Goal: Check status: Check status

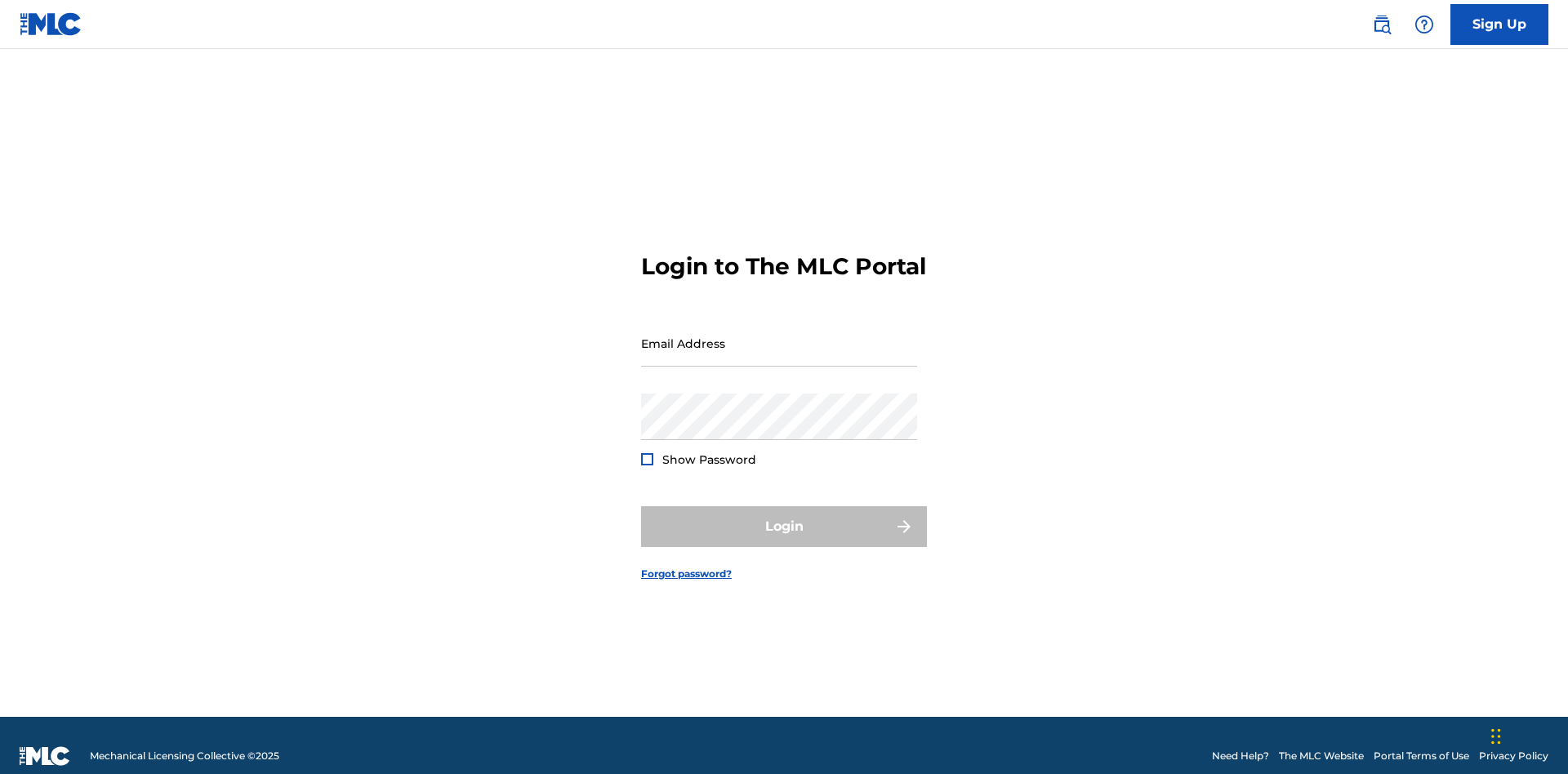
scroll to position [21, 0]
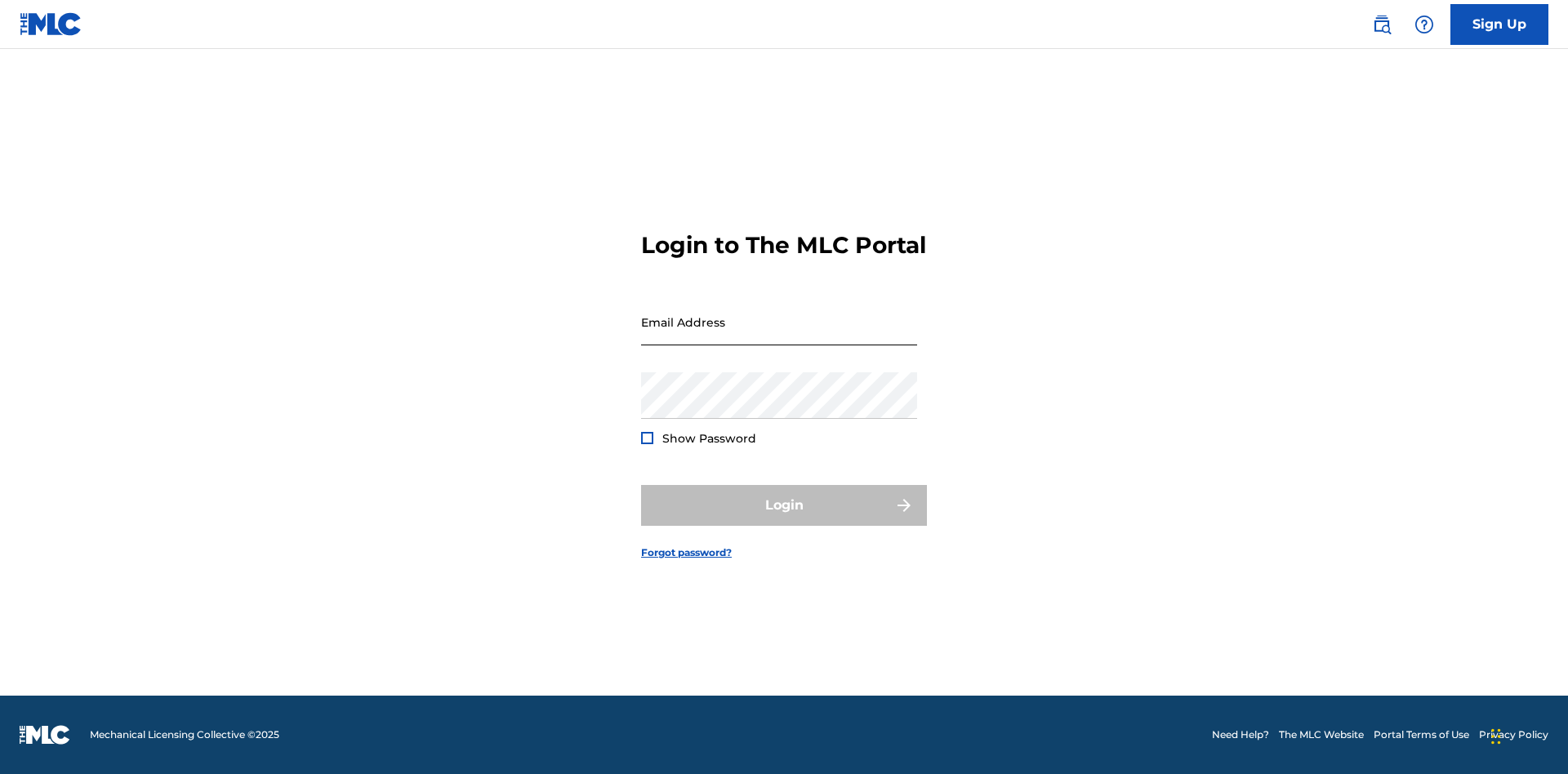
click at [779, 336] on input "Email Address" at bounding box center [779, 321] width 276 height 47
type input "[EMAIL_ADDRESS][DOMAIN_NAME]"
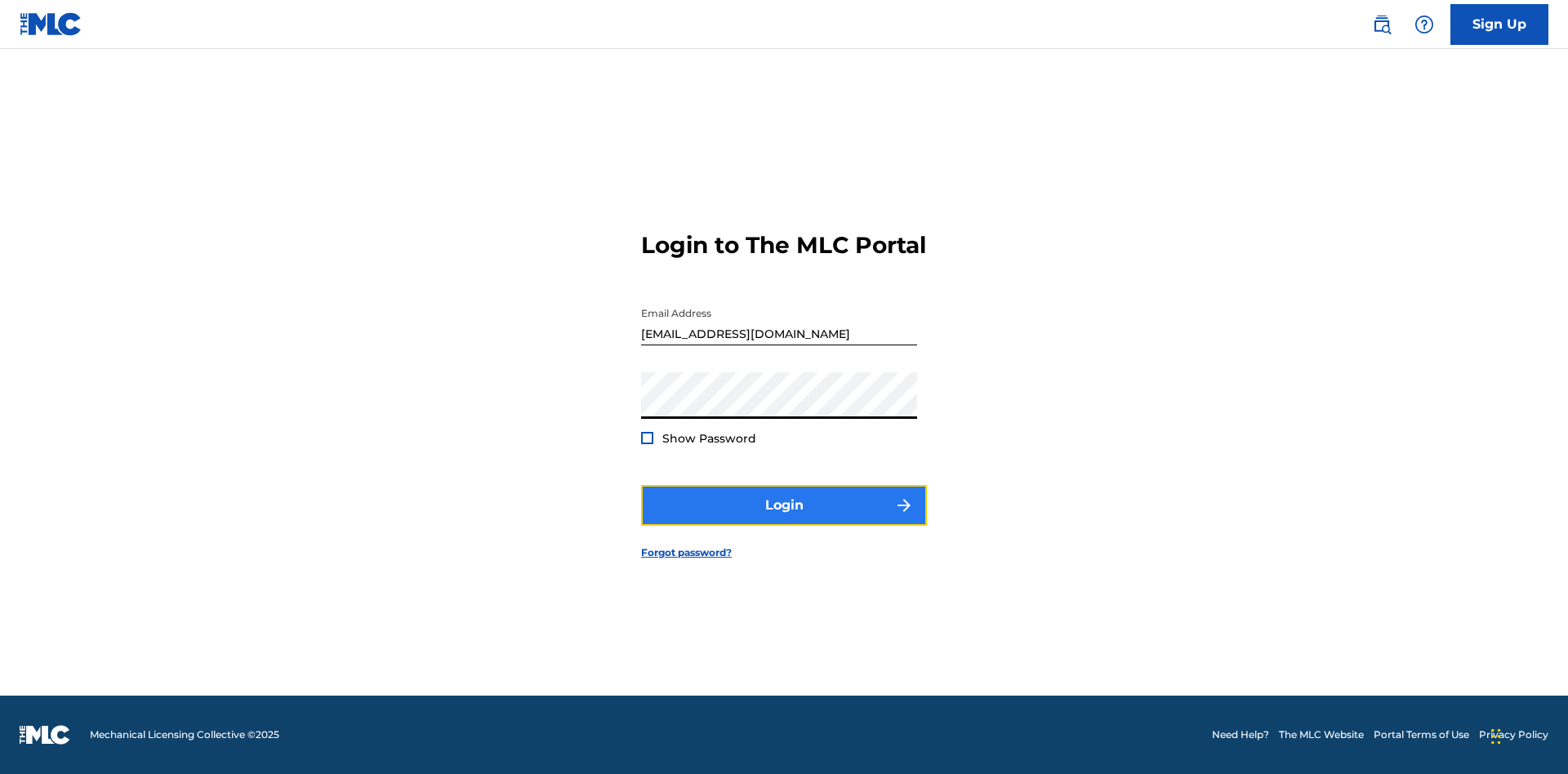
click at [784, 519] on button "Login" at bounding box center [784, 505] width 285 height 41
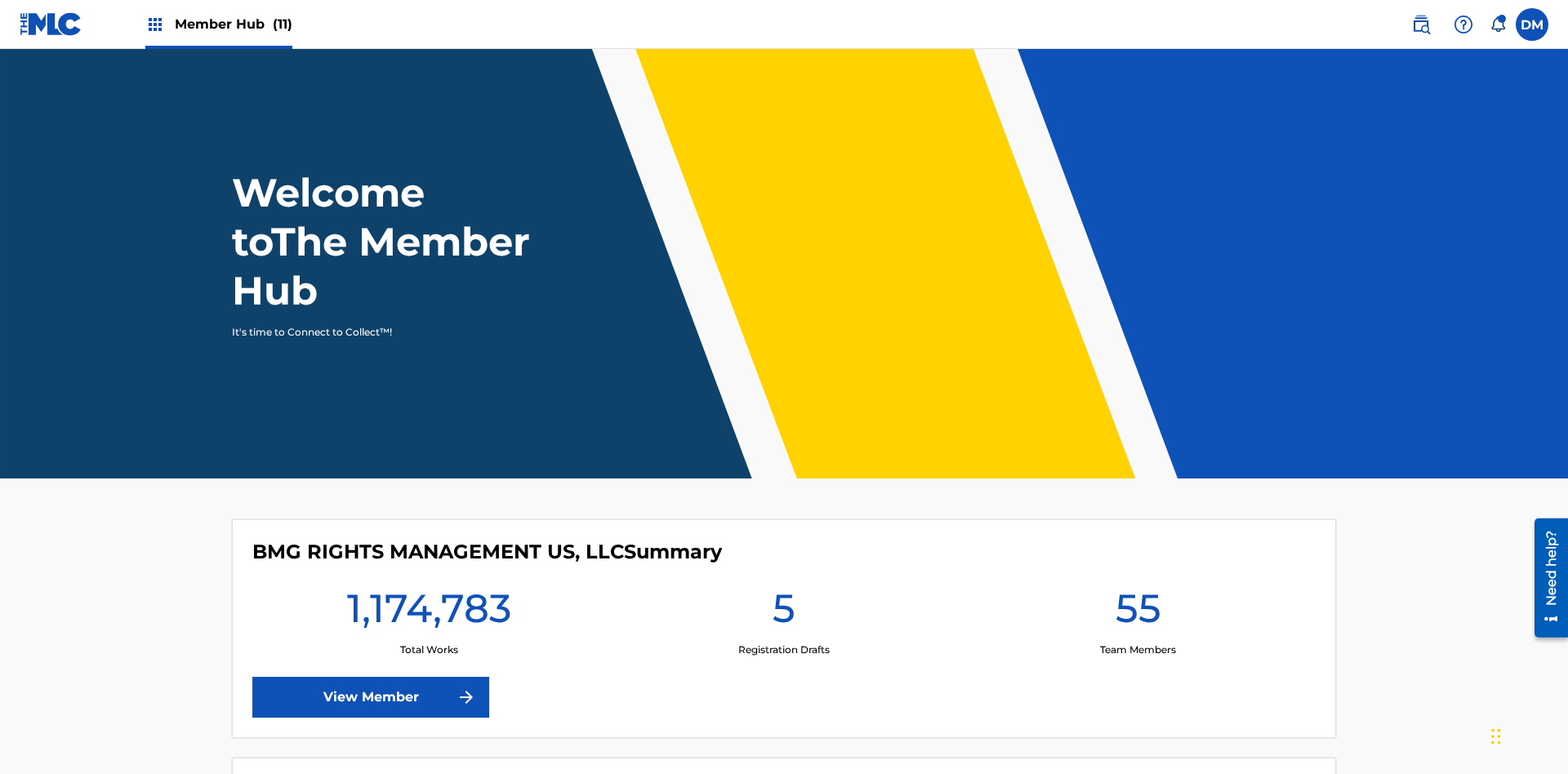
click at [233, 24] on span "Member Hub (11)" at bounding box center [234, 24] width 118 height 19
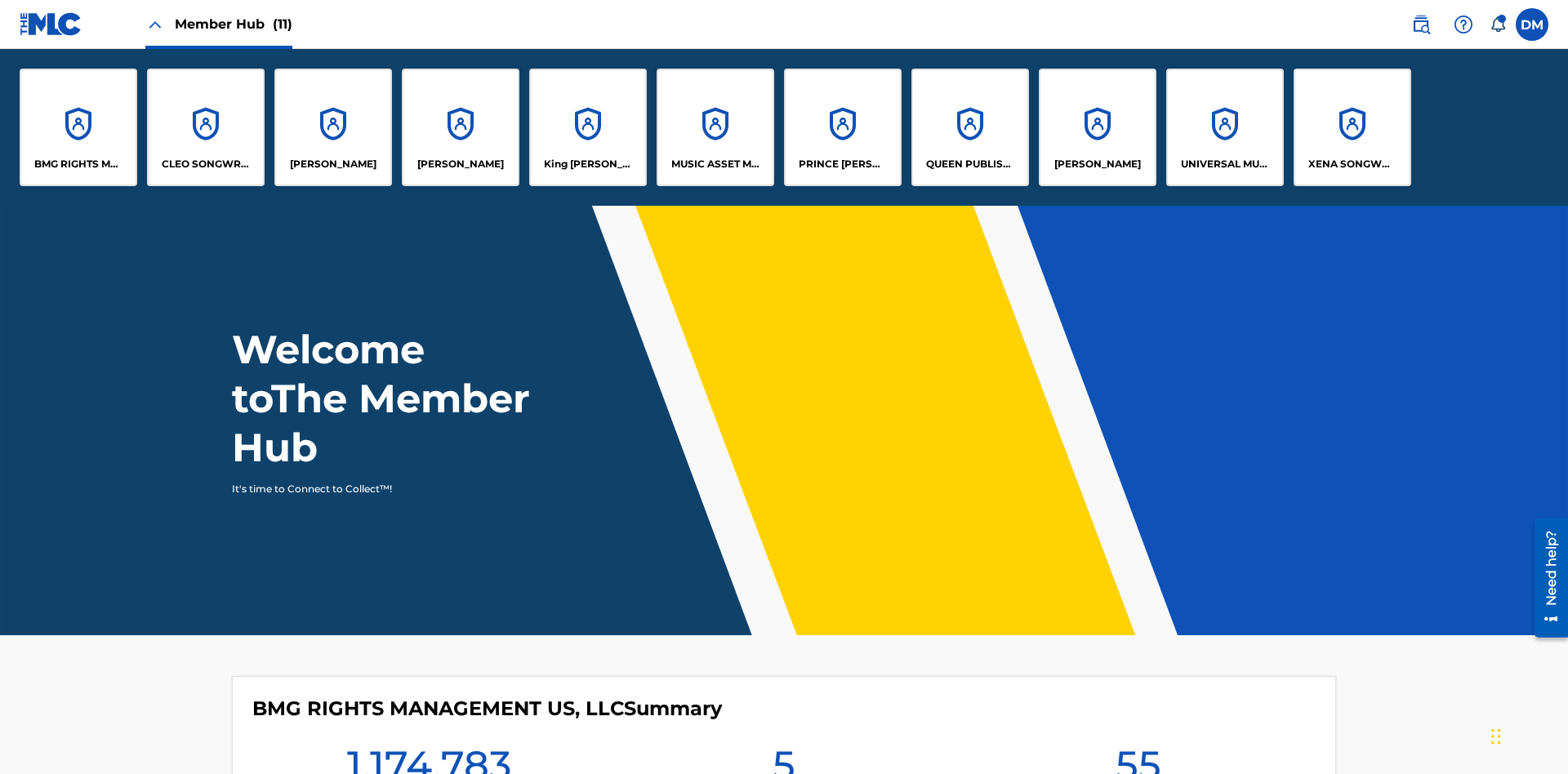
scroll to position [59, 0]
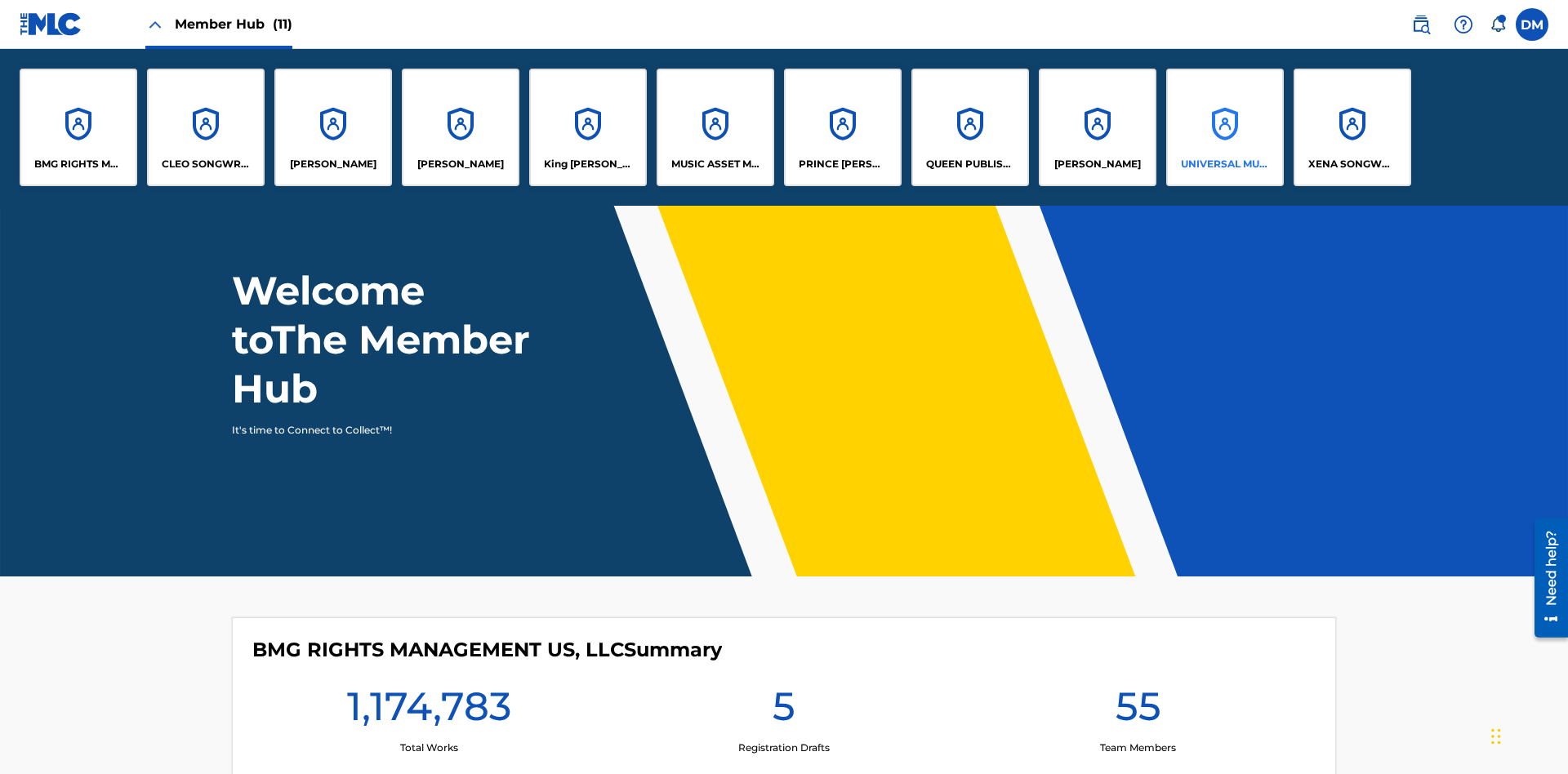
click at [1224, 164] on p "UNIVERSAL MUSIC PUB GROUP" at bounding box center [1225, 164] width 89 height 14
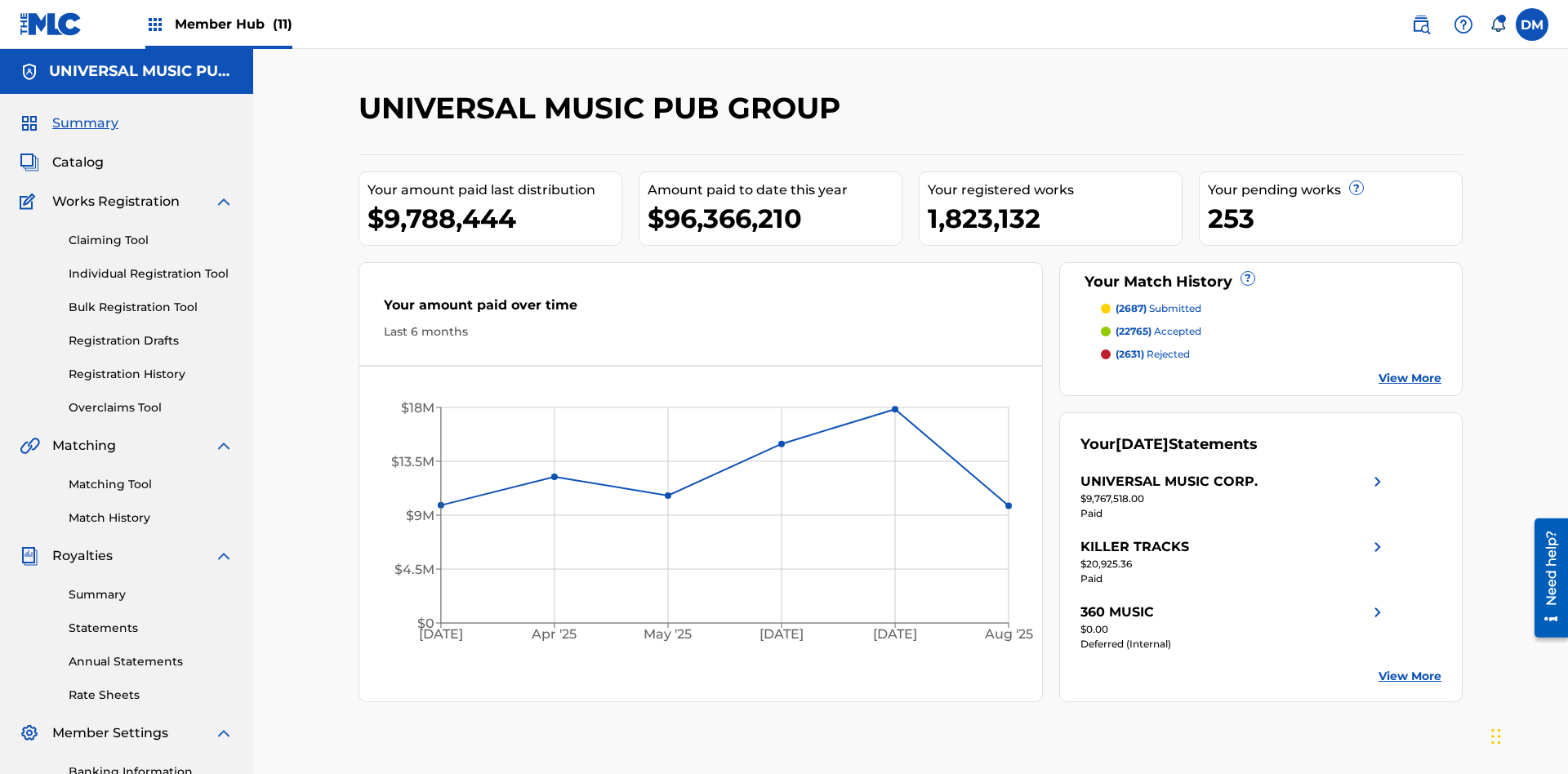
scroll to position [15, 0]
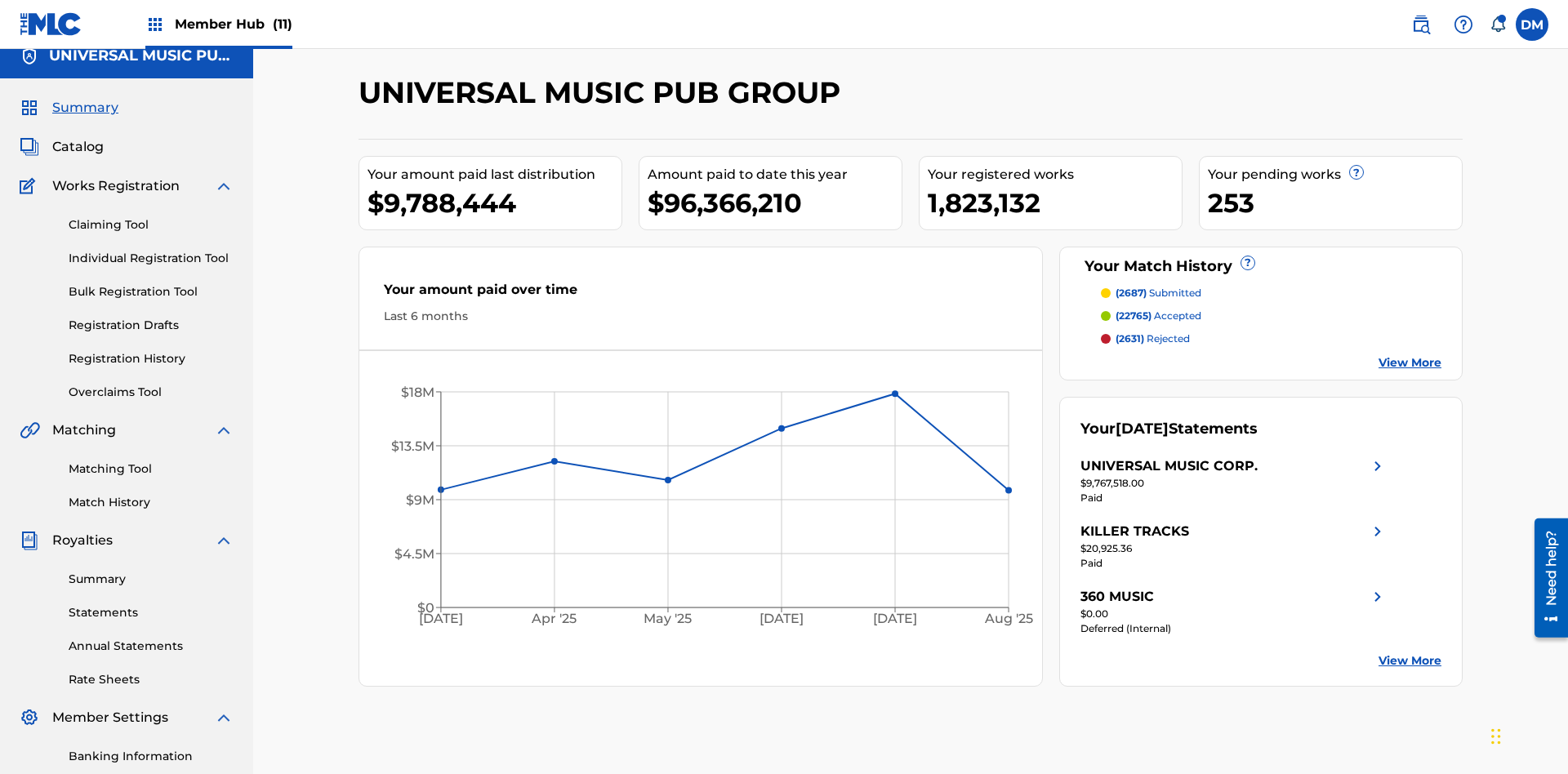
click at [84, 107] on span "Summary" at bounding box center [86, 107] width 67 height 20
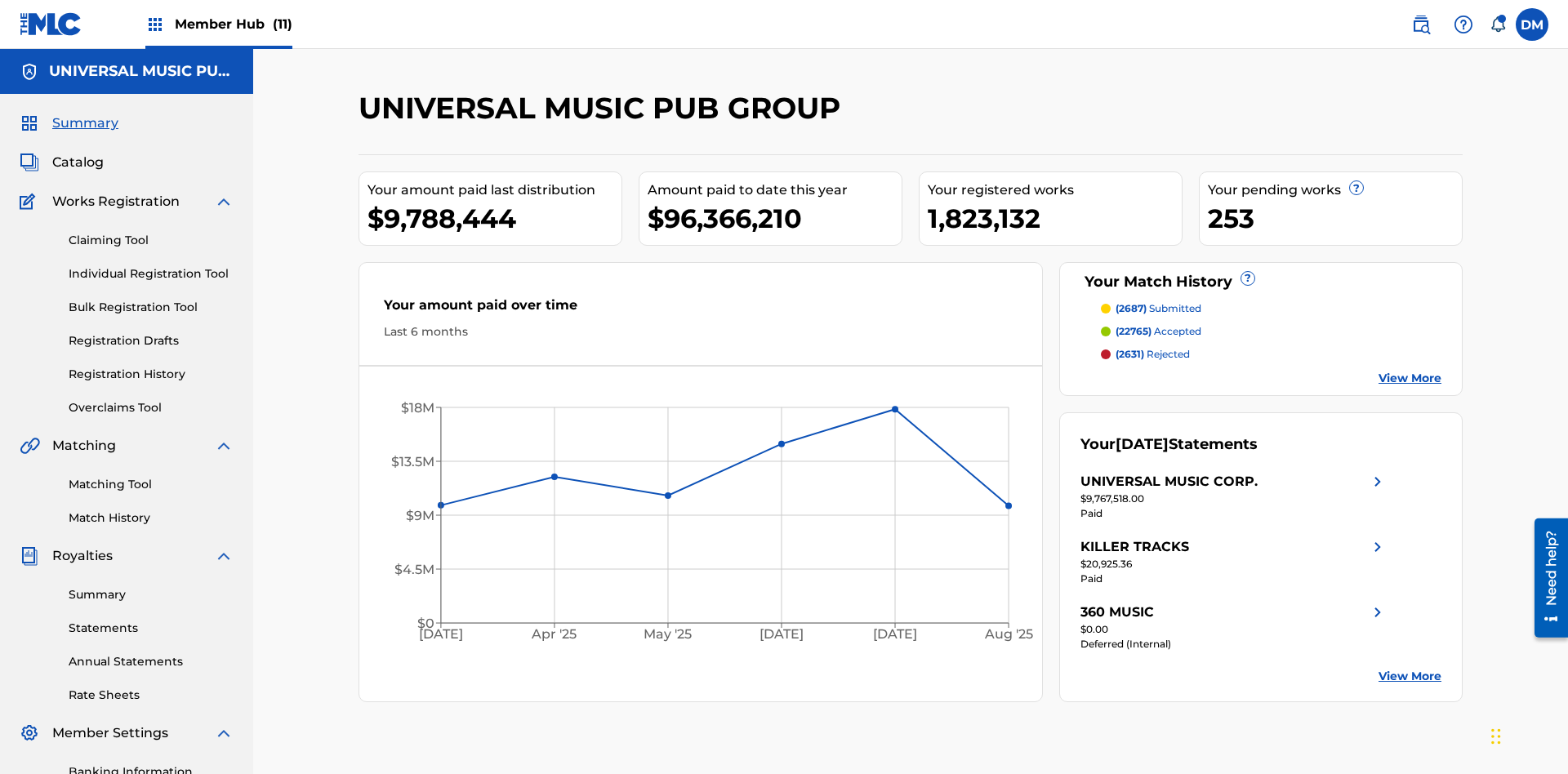
scroll to position [204, 0]
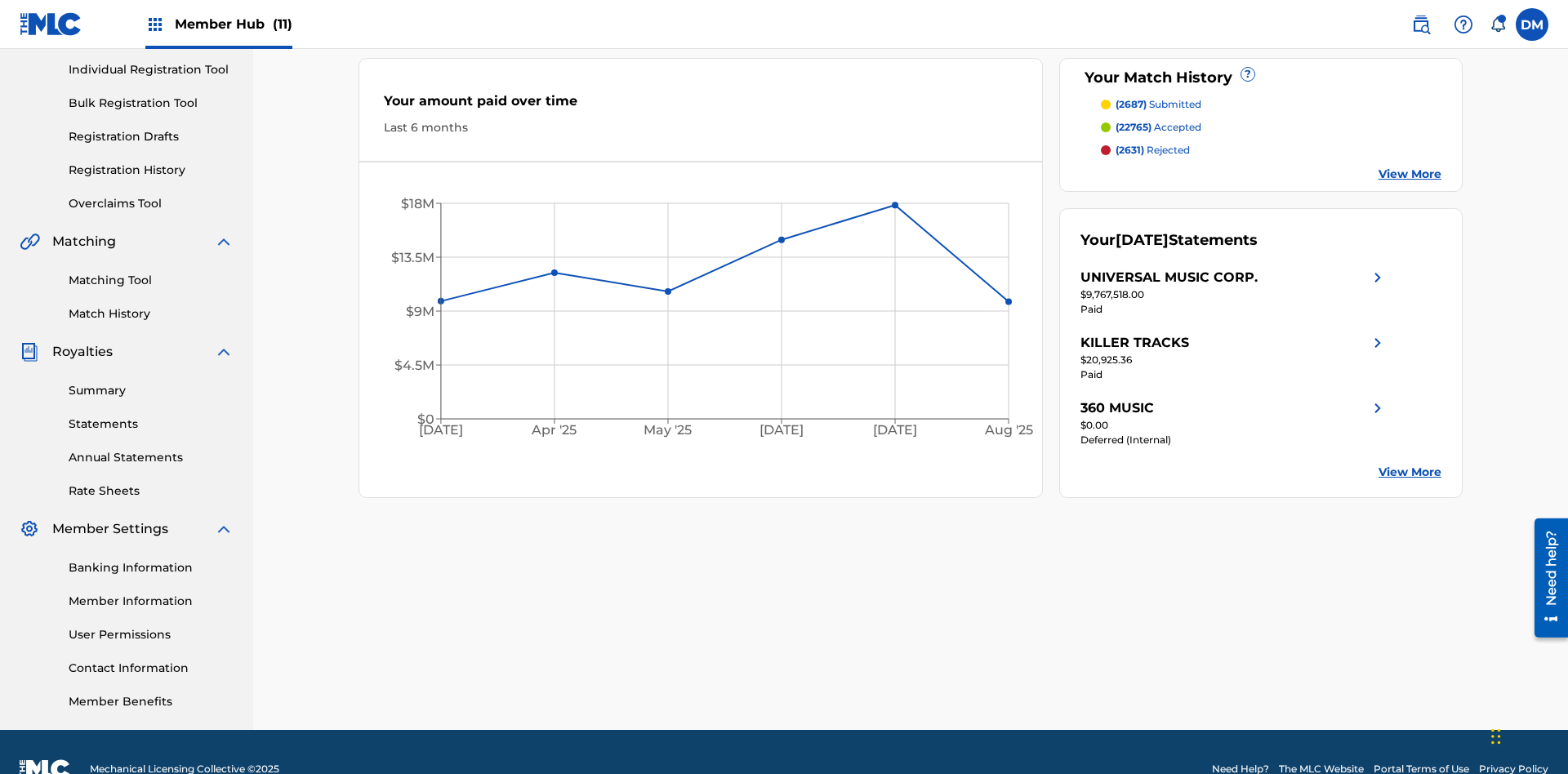
click at [1130, 105] on span "(2687)" at bounding box center [1130, 104] width 31 height 12
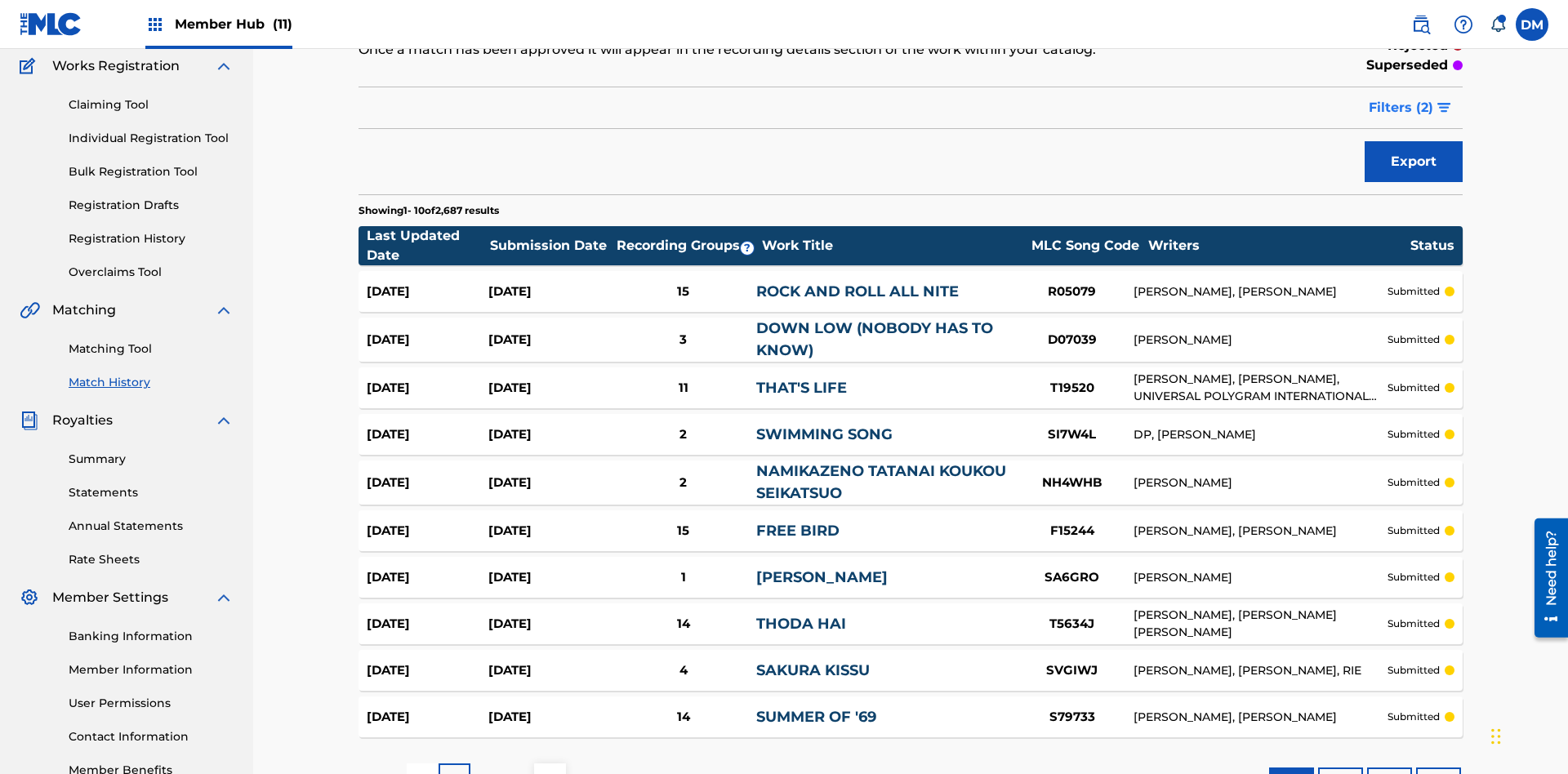
click at [1401, 107] on span "Filters ( 2 )" at bounding box center [1401, 107] width 65 height 20
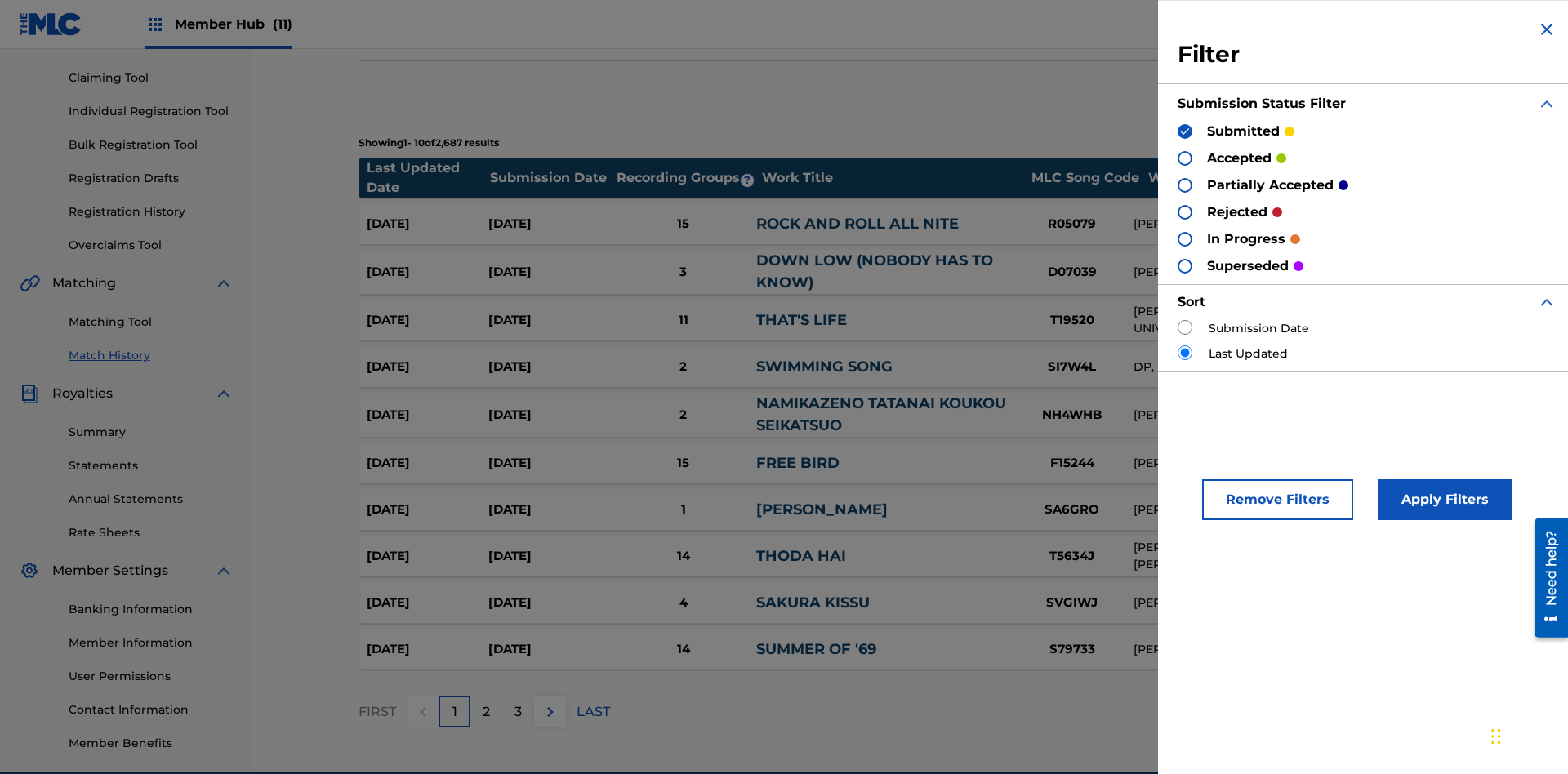
scroll to position [15, 0]
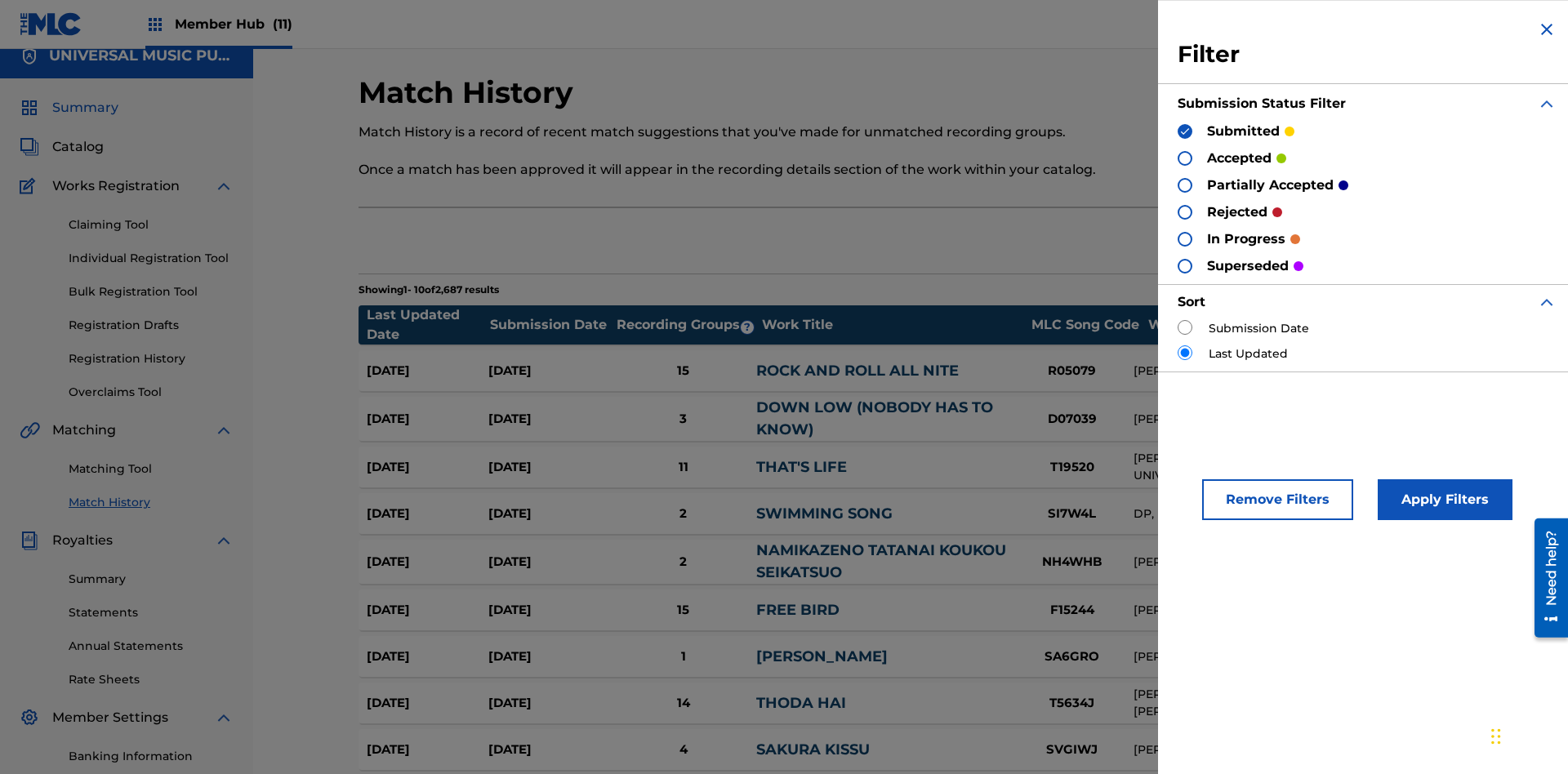
click at [84, 107] on span "Summary" at bounding box center [86, 107] width 67 height 20
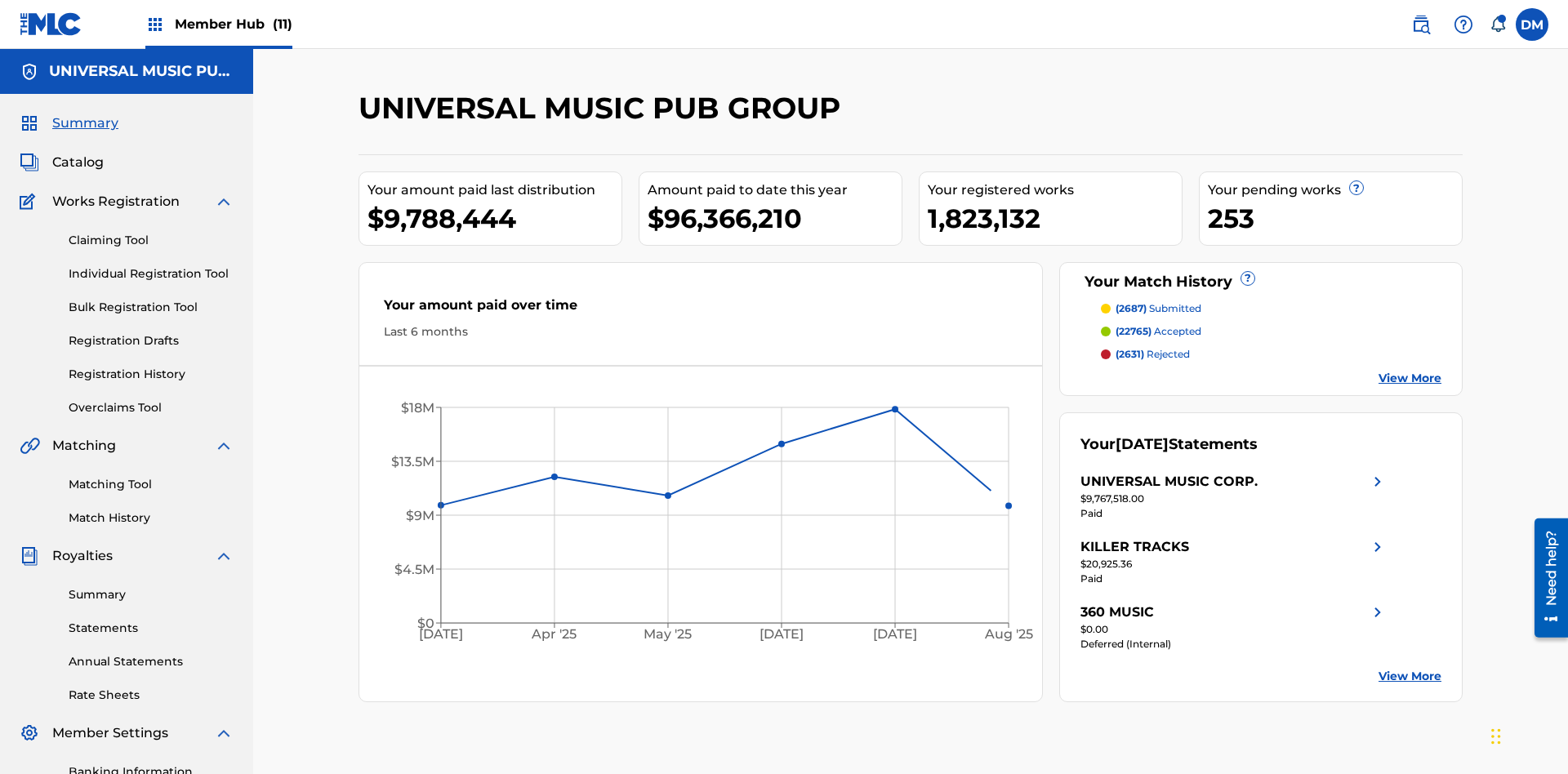
scroll to position [227, 0]
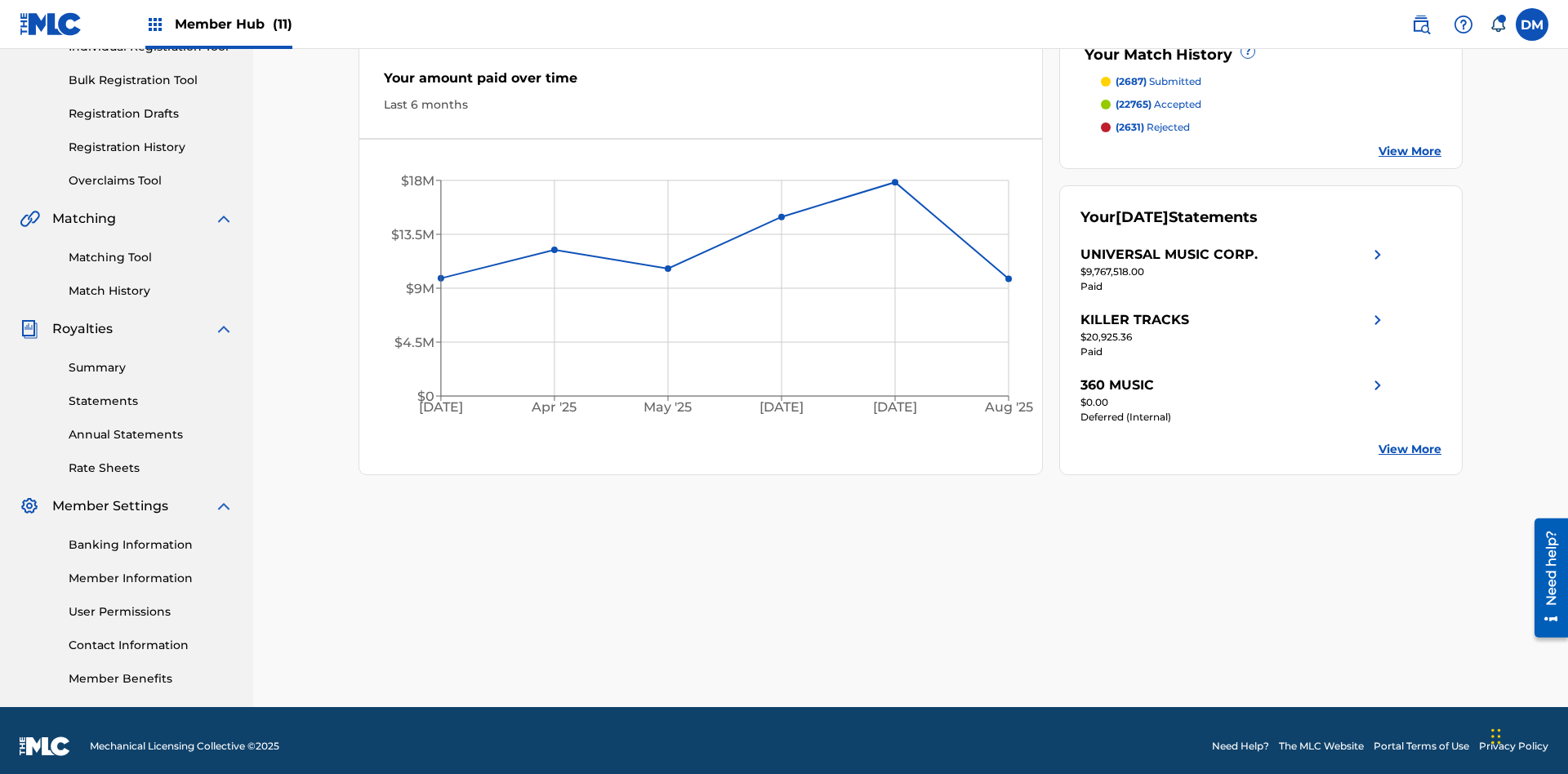
click at [1132, 105] on span "(22765)" at bounding box center [1133, 104] width 36 height 12
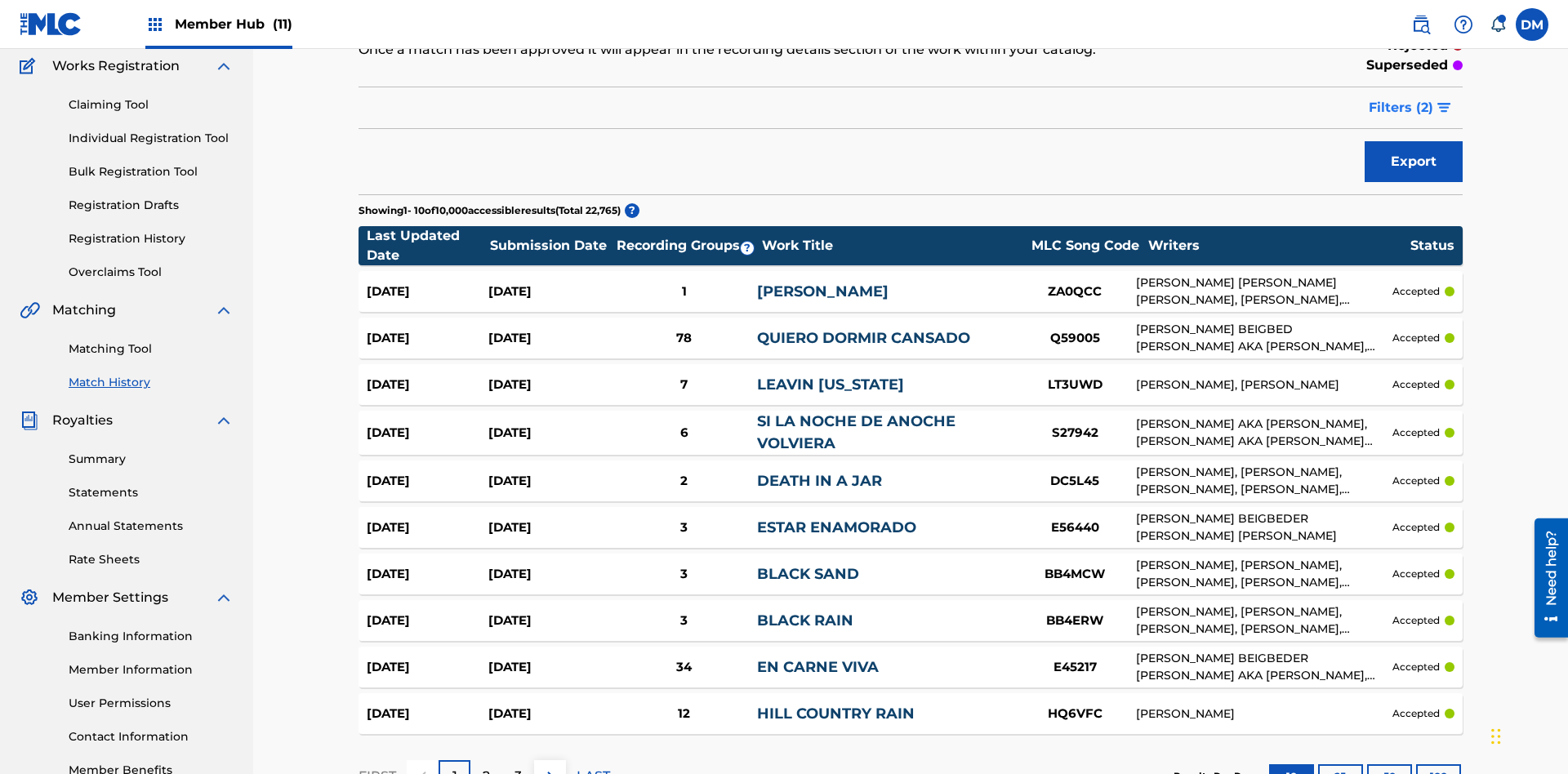
click at [1401, 107] on span "Filters ( 2 )" at bounding box center [1401, 107] width 65 height 20
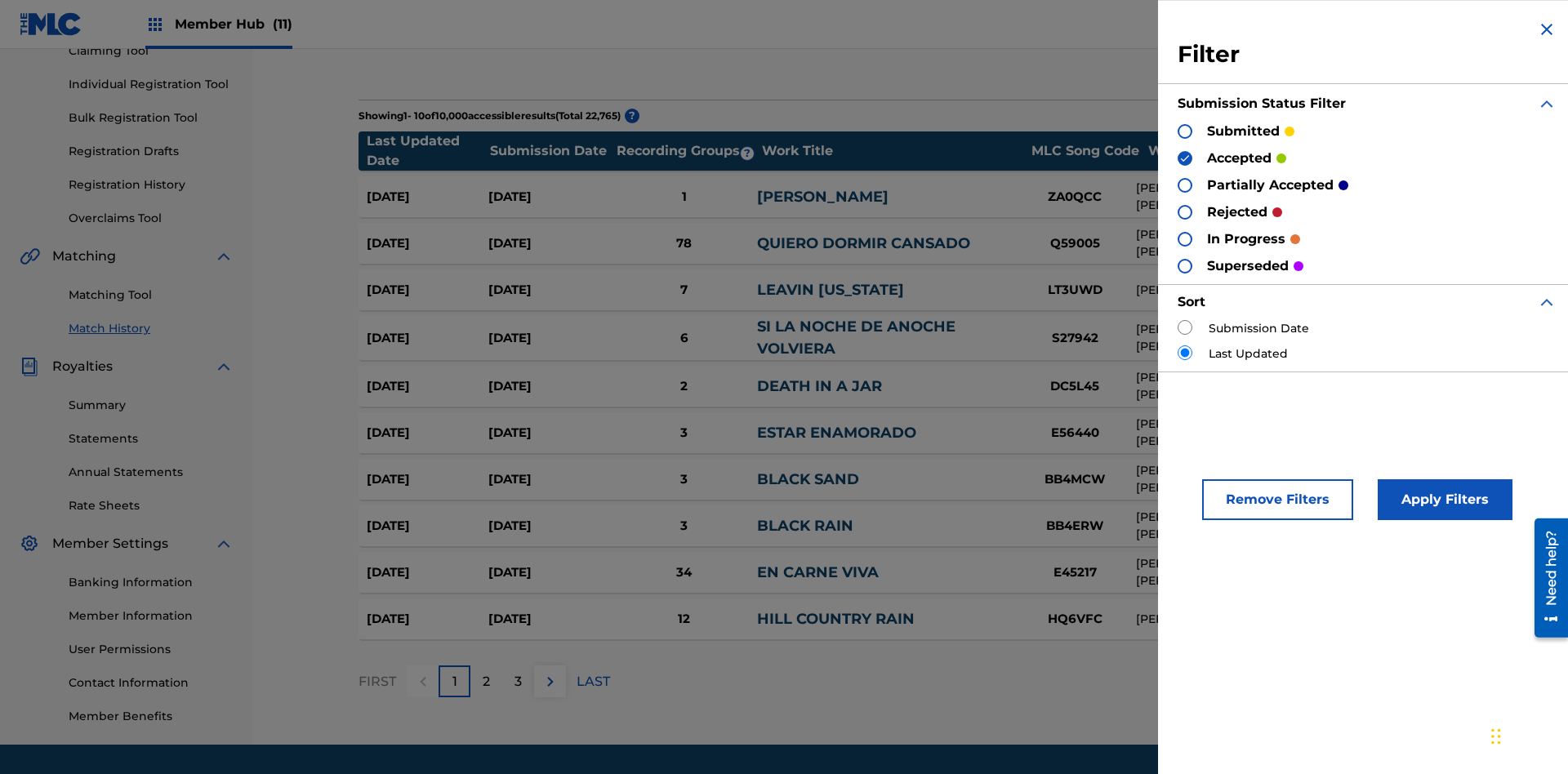
scroll to position [15, 0]
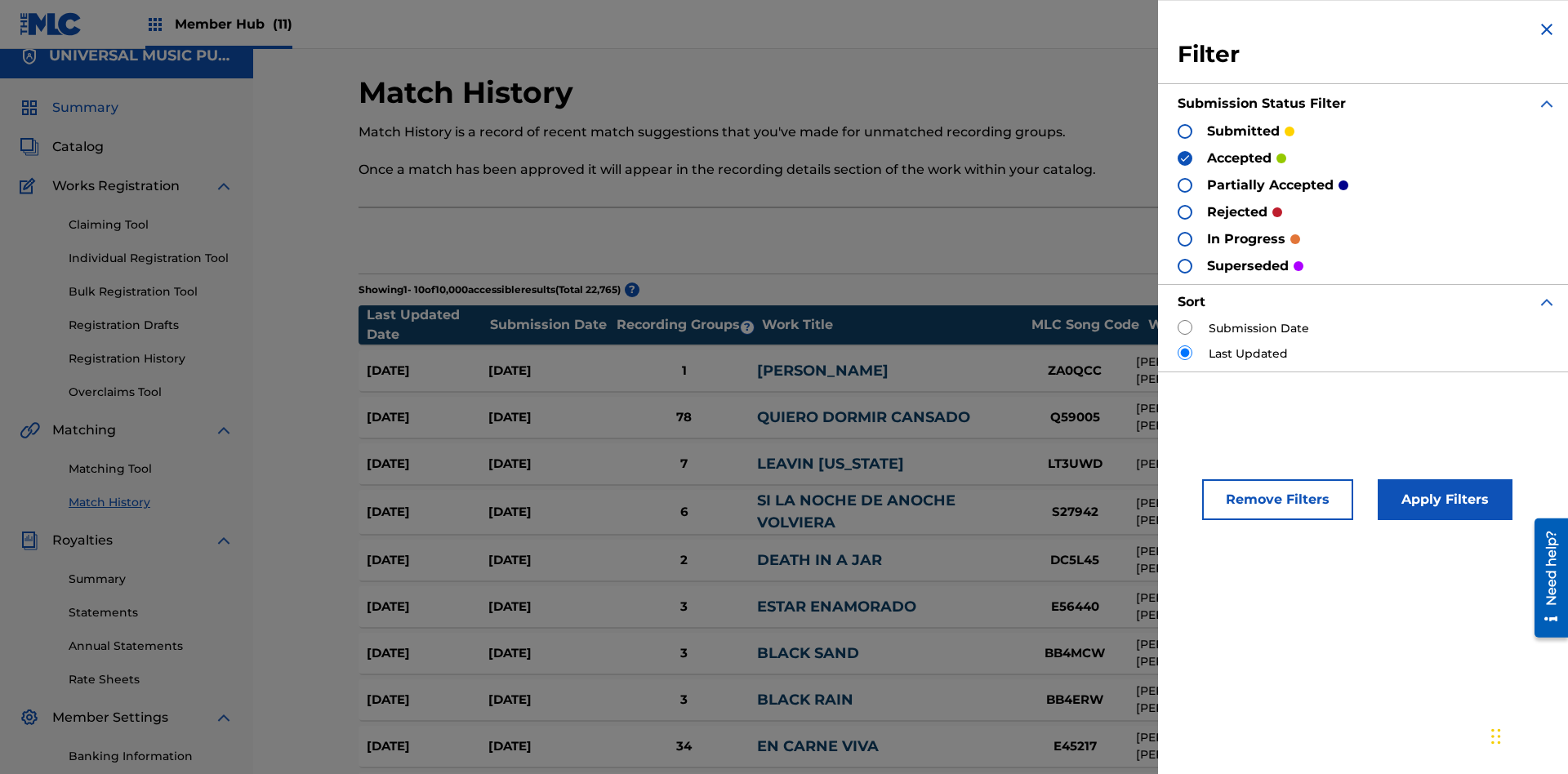
click at [84, 107] on span "Summary" at bounding box center [86, 107] width 67 height 20
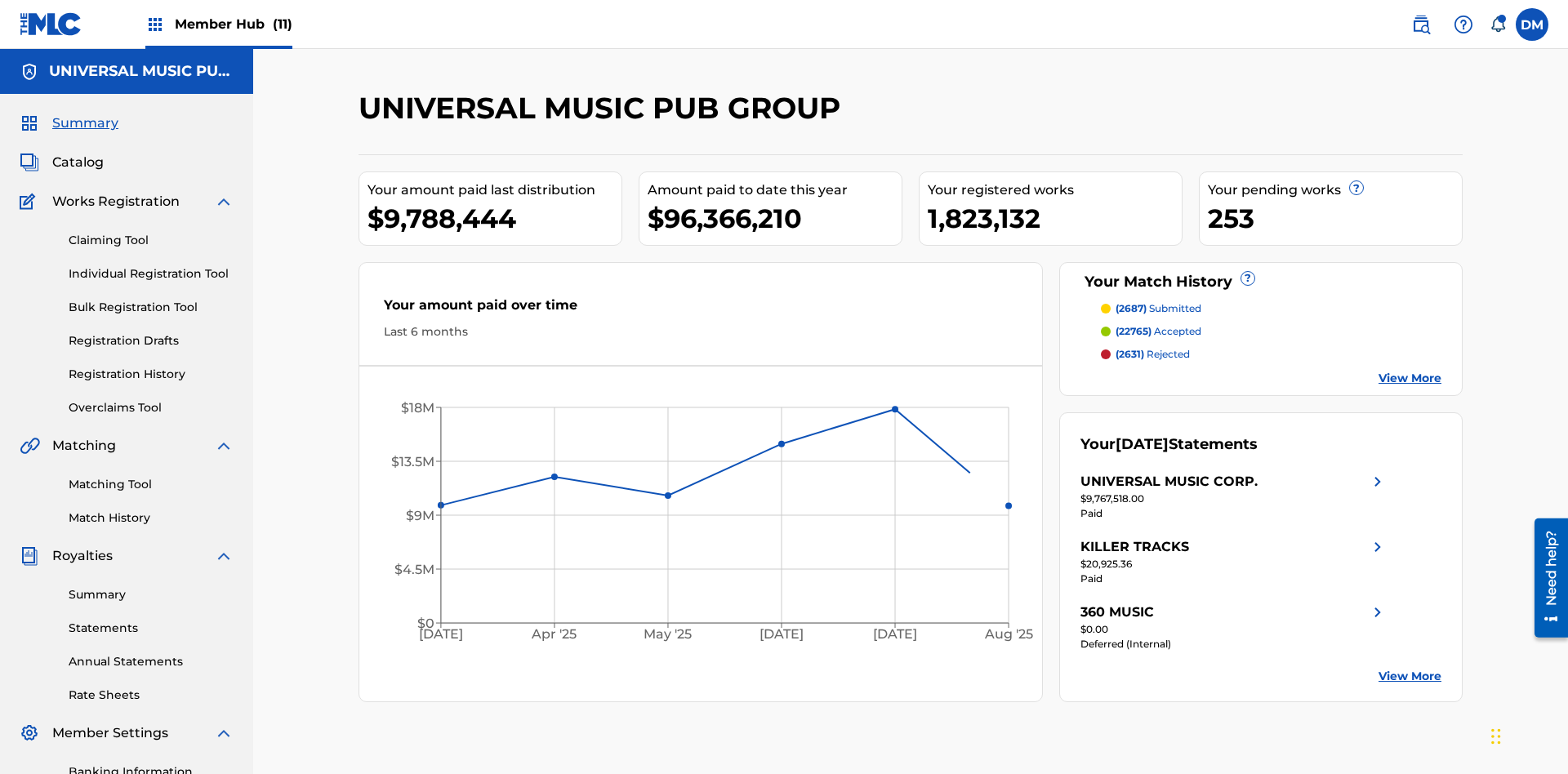
scroll to position [239, 0]
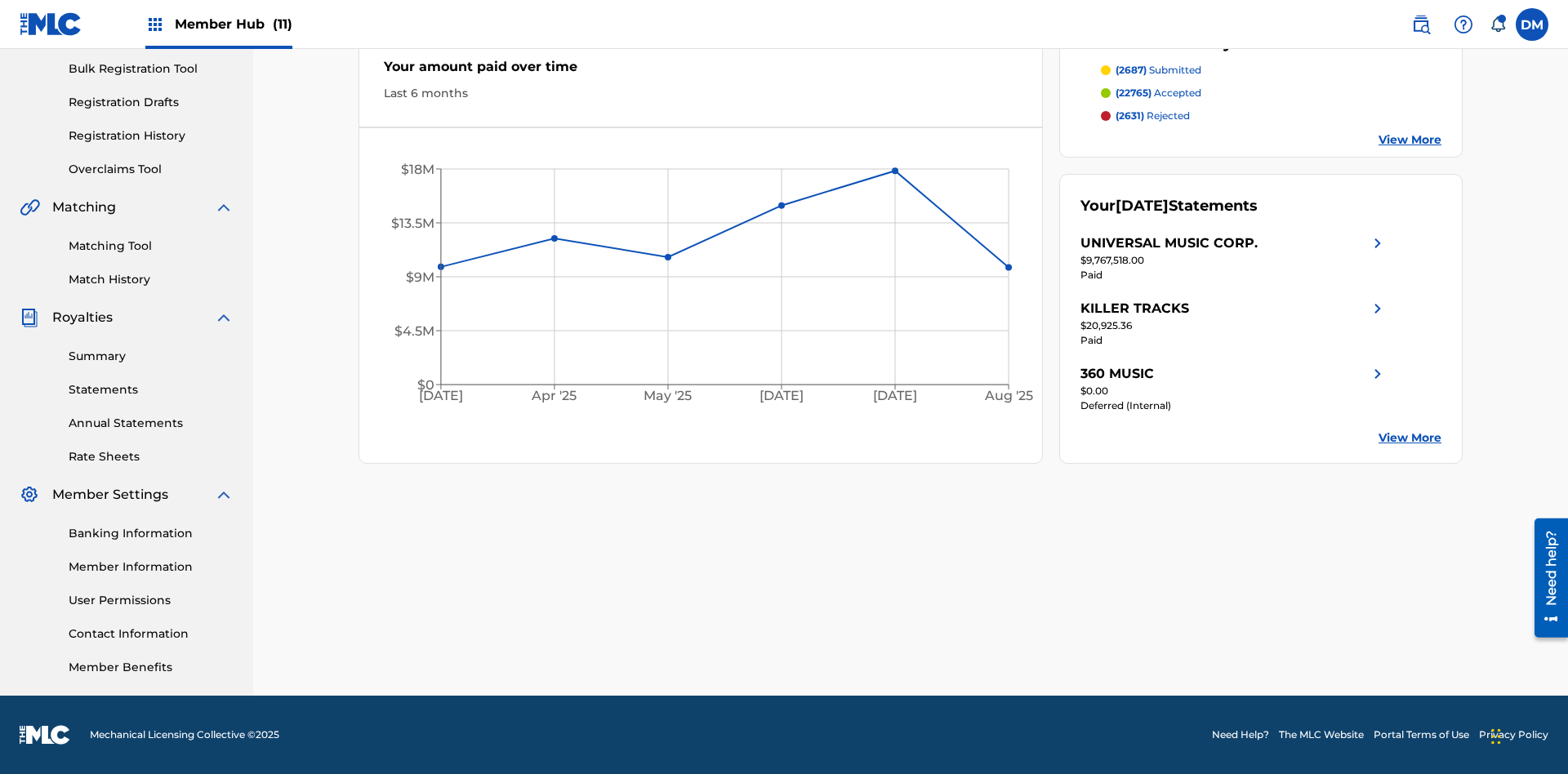
click at [1129, 116] on span "(2631)" at bounding box center [1129, 115] width 29 height 12
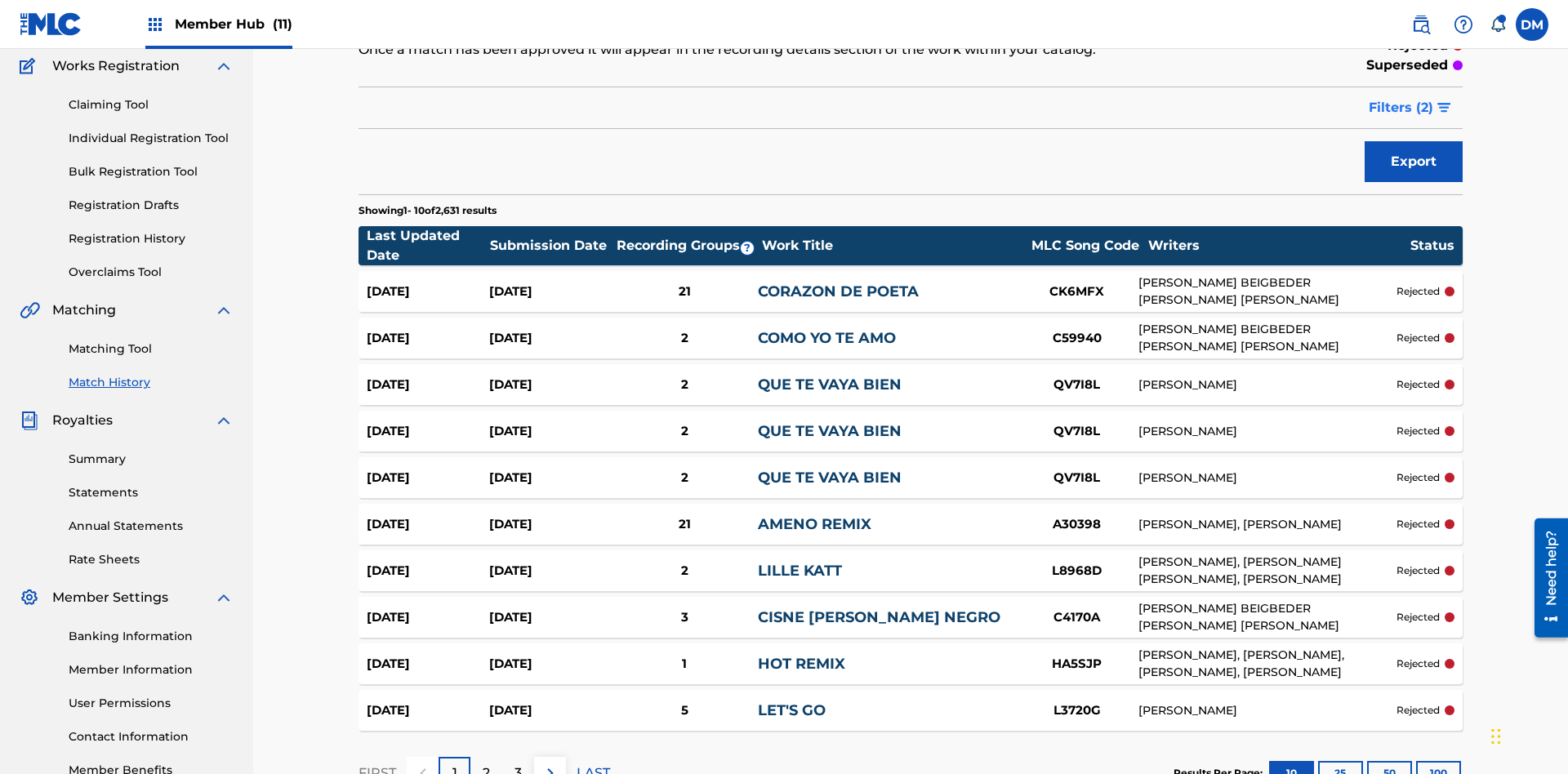
click at [1401, 107] on span "Filters ( 2 )" at bounding box center [1401, 107] width 65 height 20
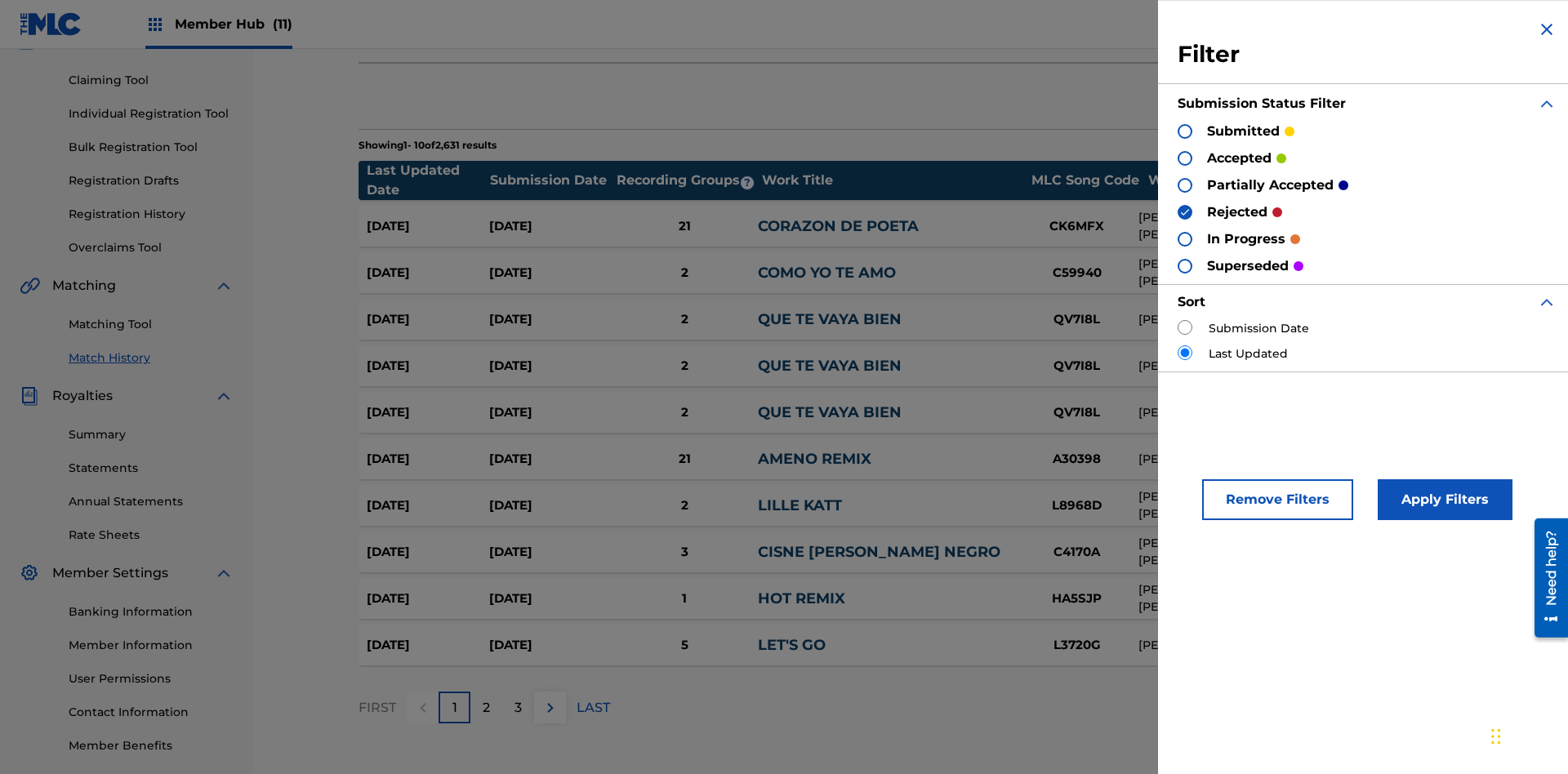
click at [1546, 29] on img at bounding box center [1546, 29] width 20 height 20
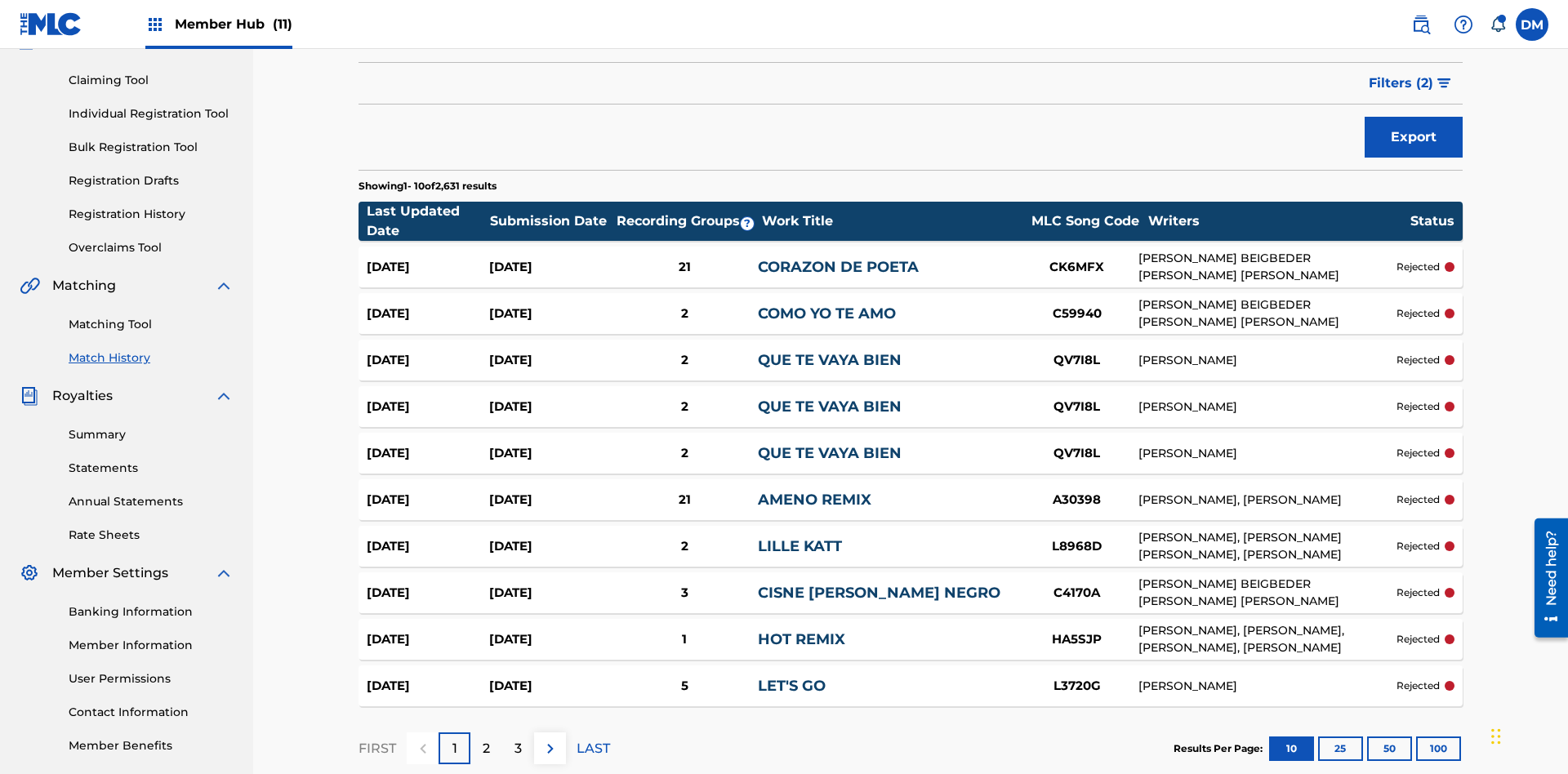
scroll to position [15, 0]
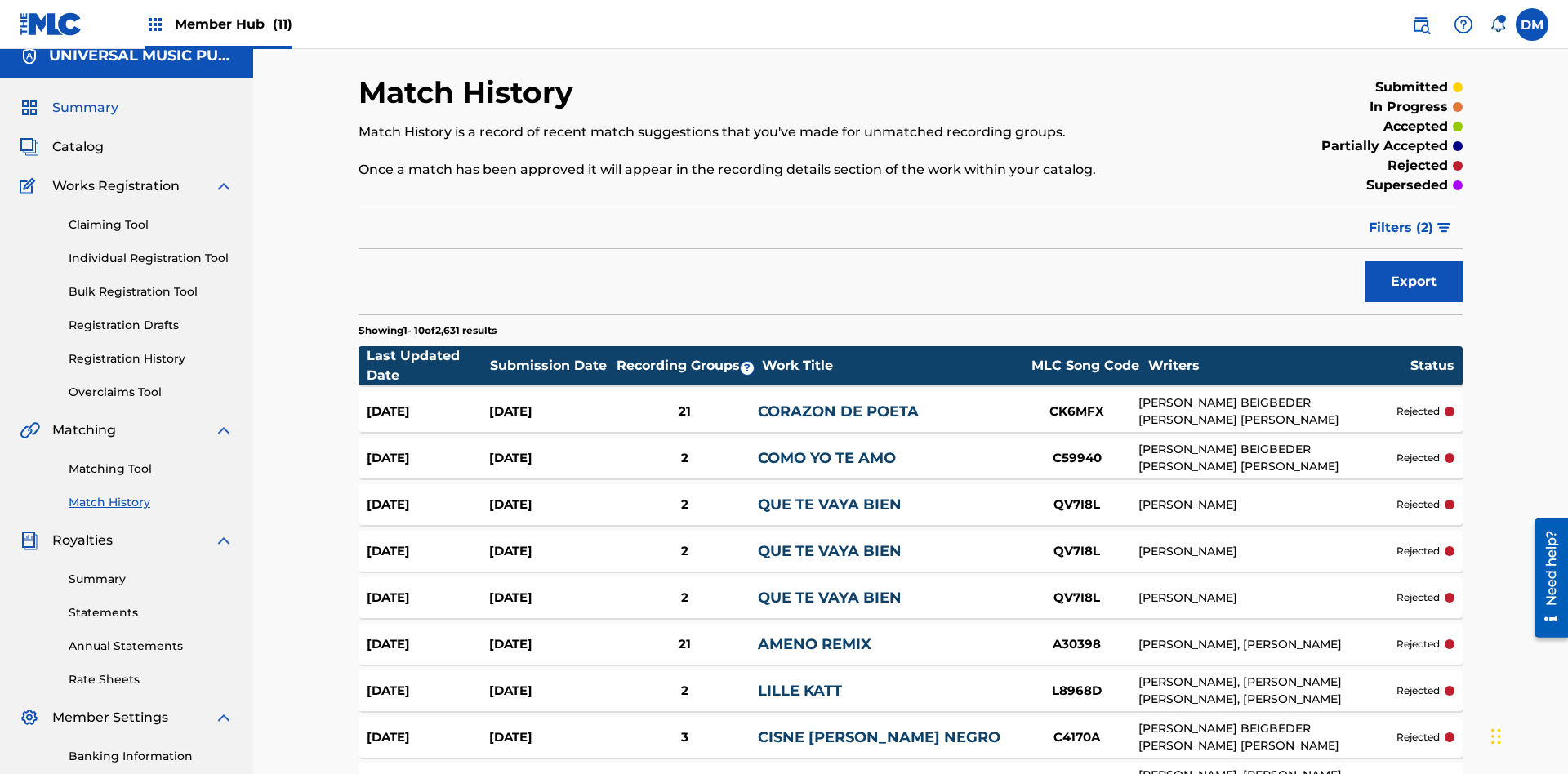
click at [84, 107] on span "Summary" at bounding box center [86, 107] width 67 height 20
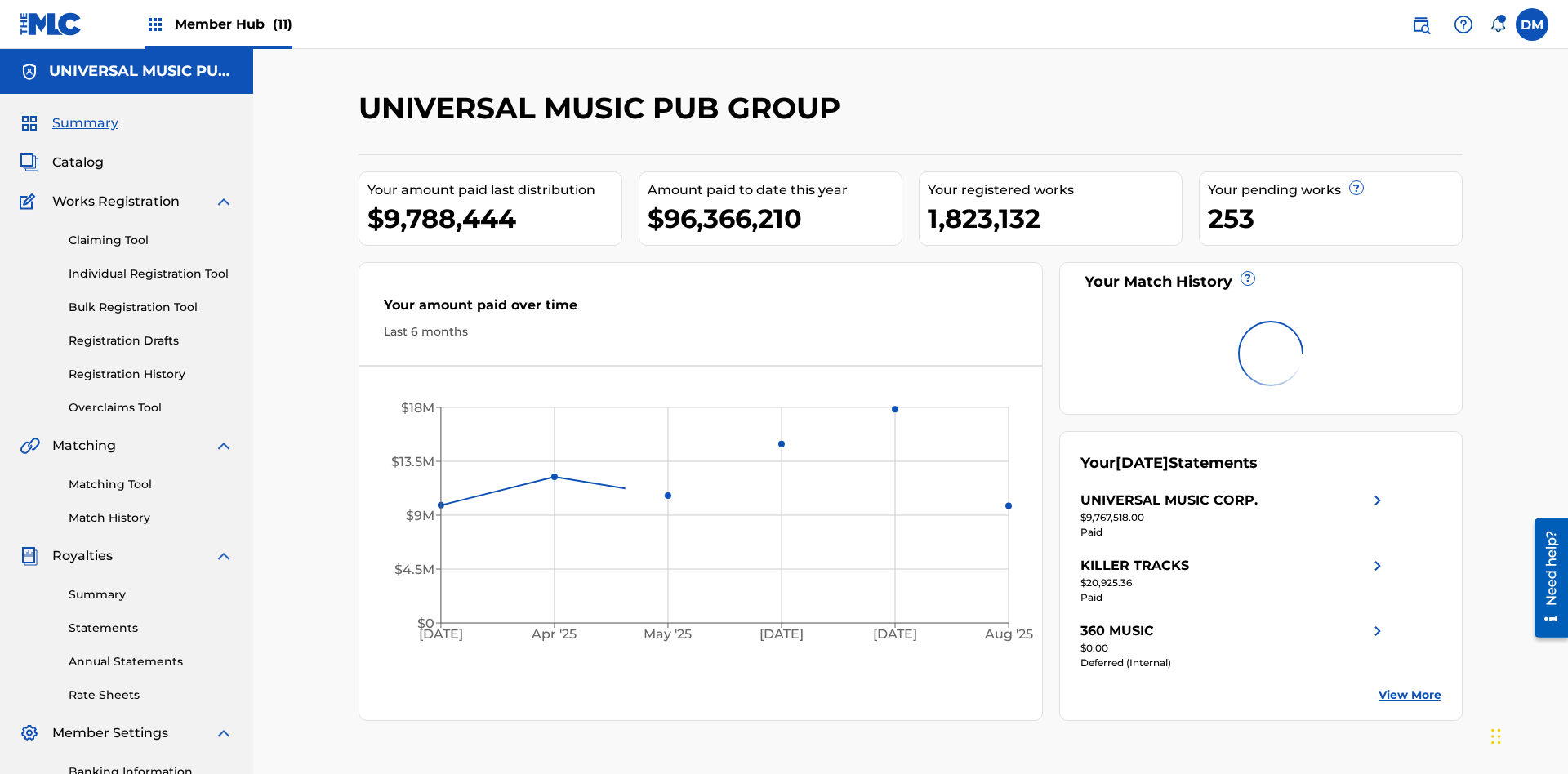
scroll to position [102, 0]
